Goal: Find specific page/section

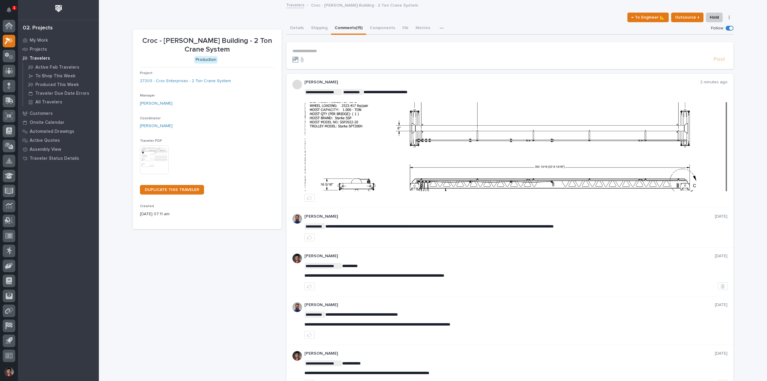
click at [490, 113] on img at bounding box center [516, 146] width 422 height 89
click at [13, 11] on button "Notifications" at bounding box center [9, 10] width 13 height 13
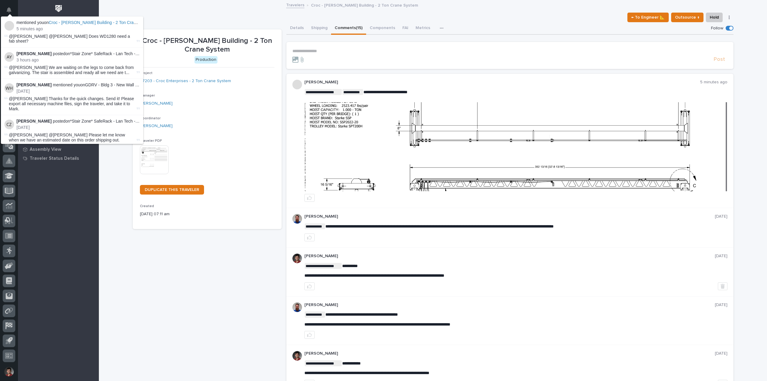
click at [187, 16] on div "← To Engineer 📐 Outsource ↑ Hold Cancel Change Traveler Type Regenerate PDF Gen…" at bounding box center [433, 18] width 600 height 10
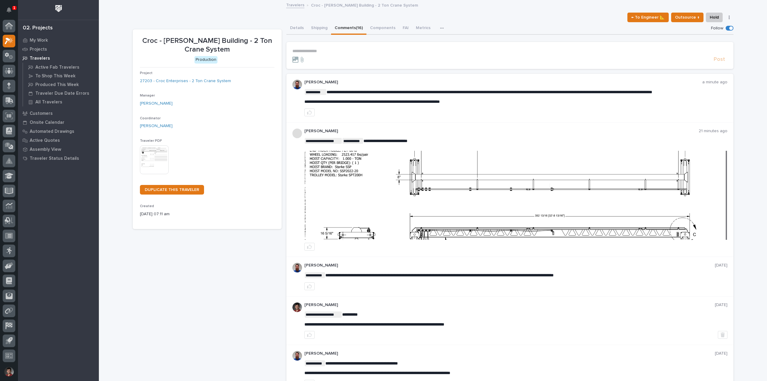
click at [256, 15] on div "← To Engineer 📐 Outsource ↑ Hold Cancel Change Traveler Type Regenerate PDF Gen…" at bounding box center [433, 18] width 600 height 10
click at [8, 6] on button "Notifications" at bounding box center [9, 10] width 13 height 13
